Goal: Transaction & Acquisition: Purchase product/service

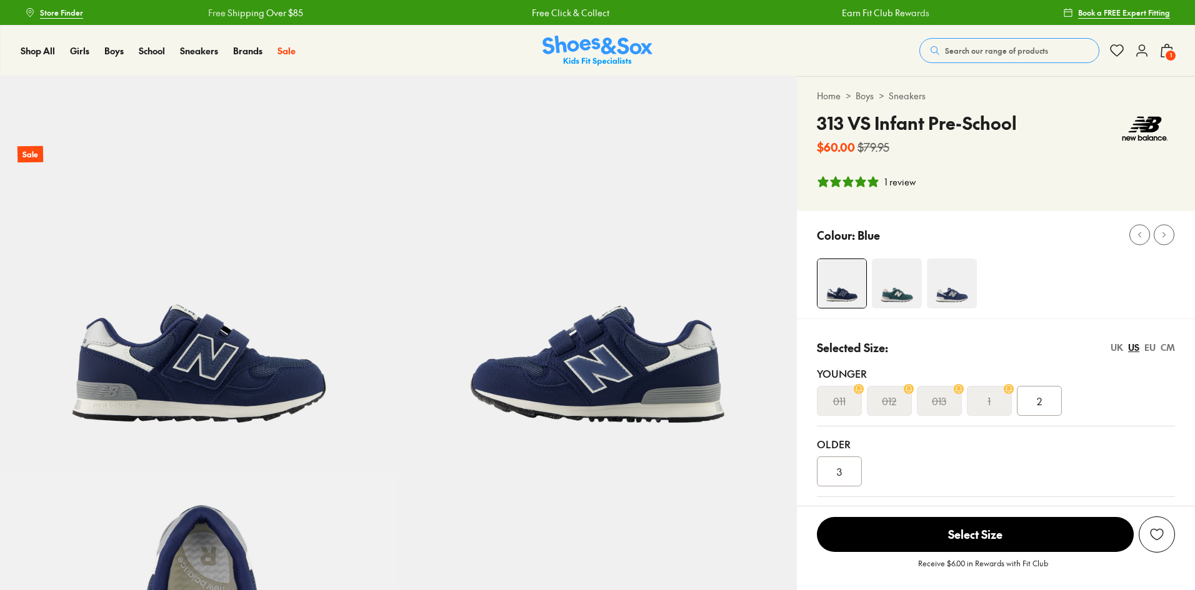
select select "*"
drag, startPoint x: 892, startPoint y: 410, endPoint x: 905, endPoint y: 396, distance: 19.5
click at [892, 410] on div "012" at bounding box center [889, 401] width 45 height 30
click at [898, 291] on img at bounding box center [897, 284] width 50 height 50
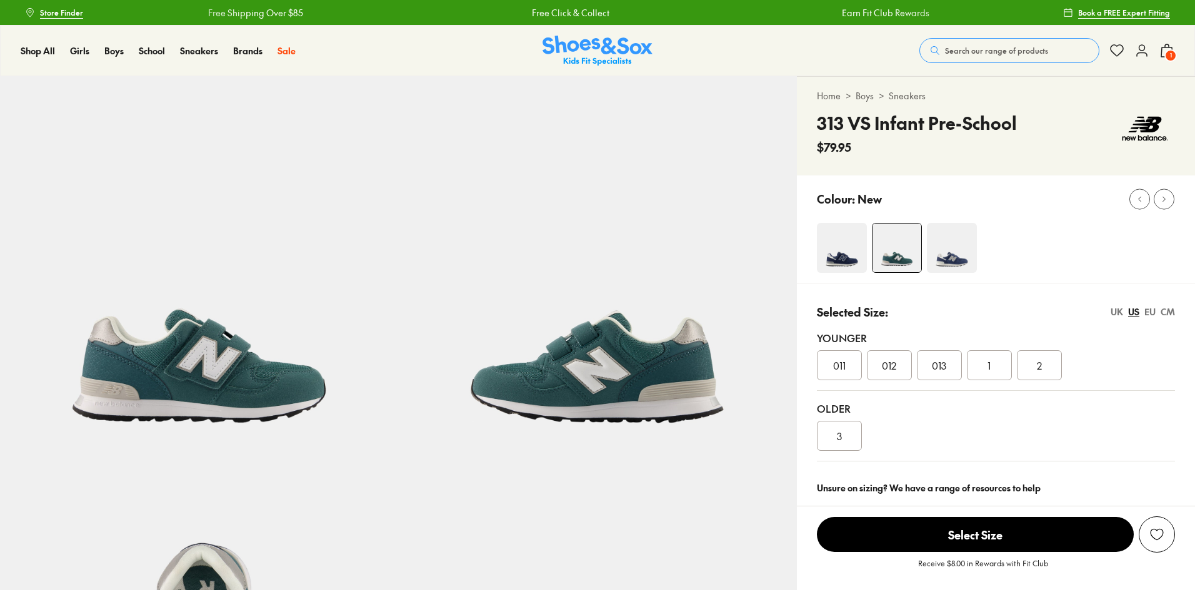
select select "*"
click at [943, 256] on img at bounding box center [952, 248] width 50 height 50
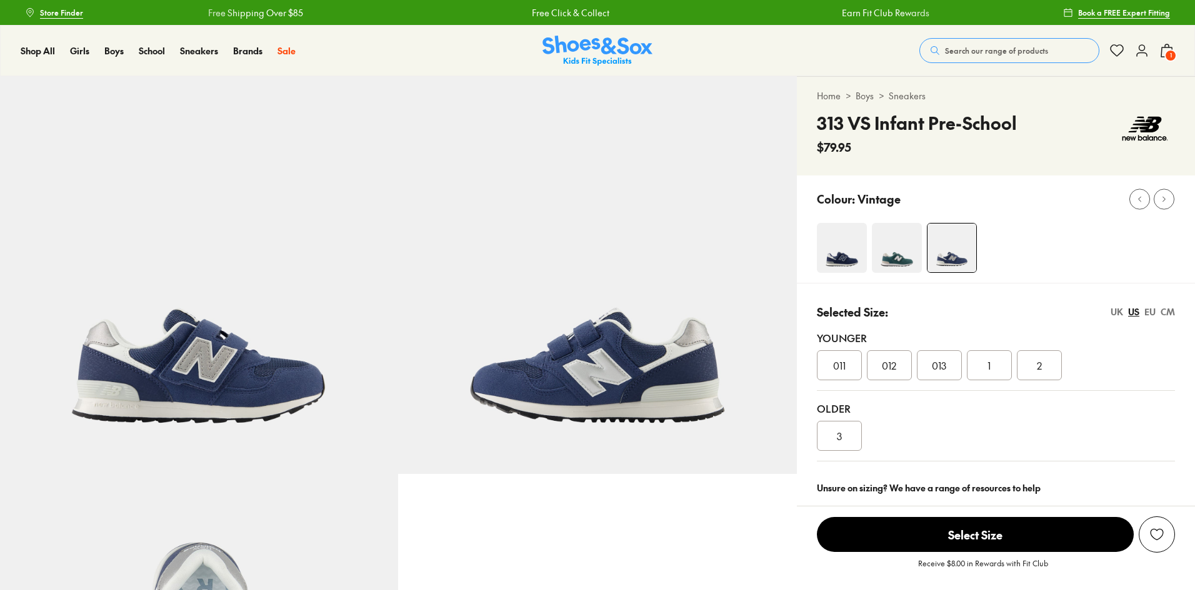
click at [852, 261] on img at bounding box center [842, 248] width 50 height 50
select select "*"
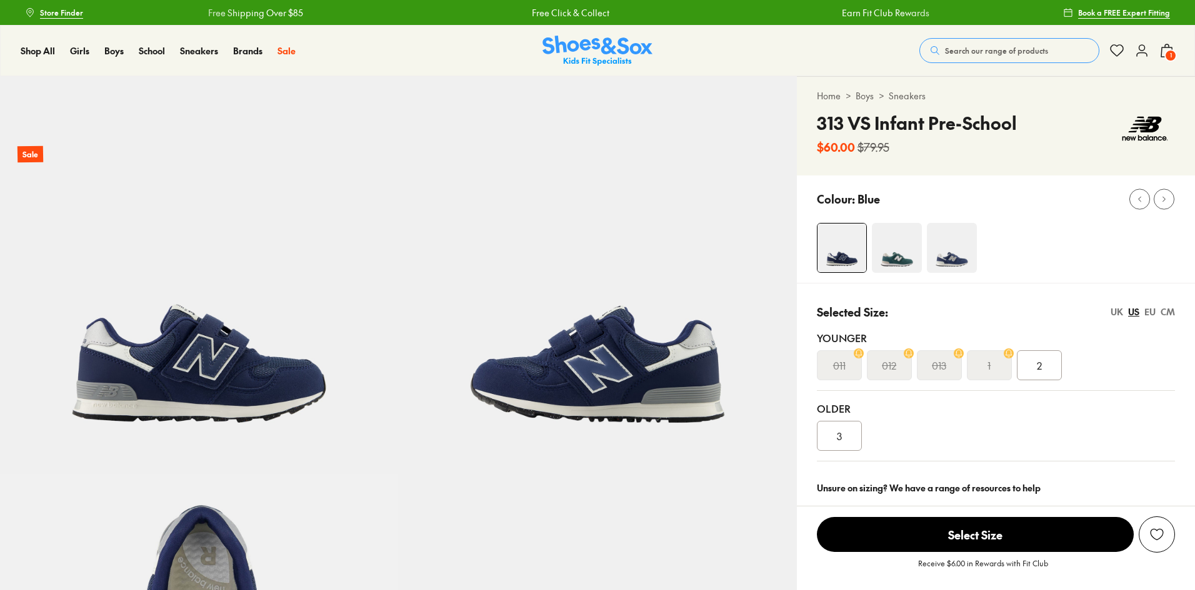
click at [891, 262] on img at bounding box center [897, 248] width 50 height 50
select select "*"
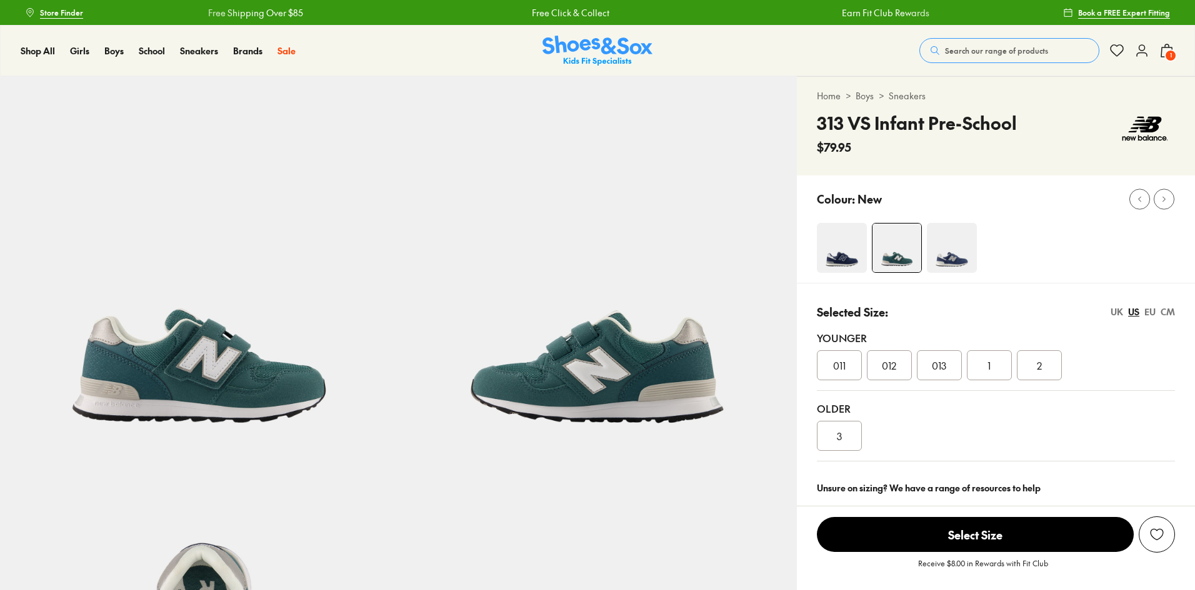
select select "*"
click at [1169, 56] on span "1" at bounding box center [1170, 55] width 12 height 12
